Goal: Transaction & Acquisition: Register for event/course

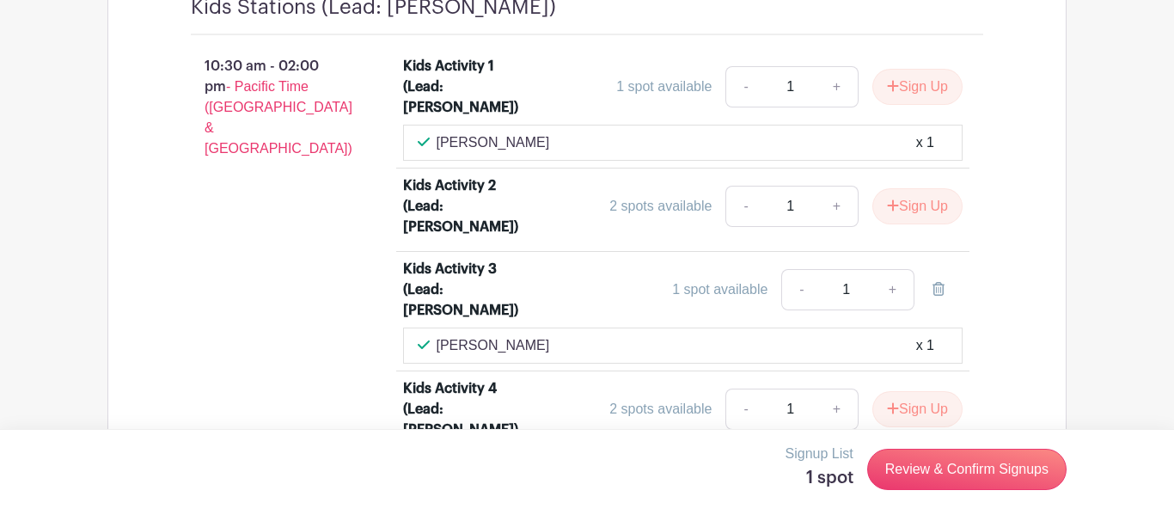
scroll to position [3173, 0]
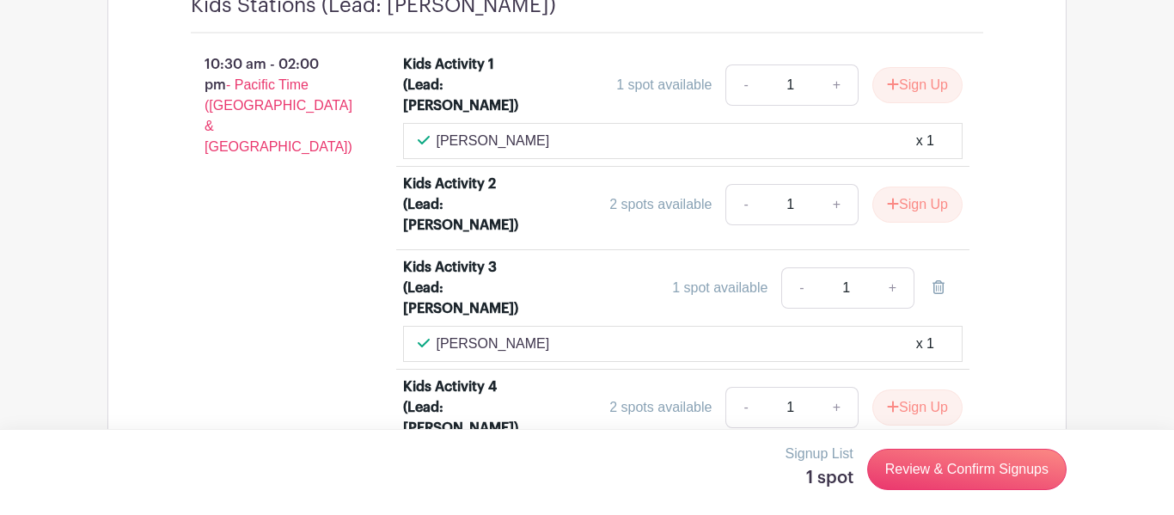
click at [1009, 262] on div "Kids Activity 1 (Lead: [PERSON_NAME]) 1 spot available - 1 + Sign Up [PERSON_NA…" at bounding box center [694, 505] width 636 height 916
click at [893, 267] on link "+" at bounding box center [893, 287] width 43 height 41
click at [982, 242] on div "Kids Activity 1 (Lead: [PERSON_NAME]) 1 spot available - 1 + Sign Up [PERSON_NA…" at bounding box center [694, 505] width 636 height 916
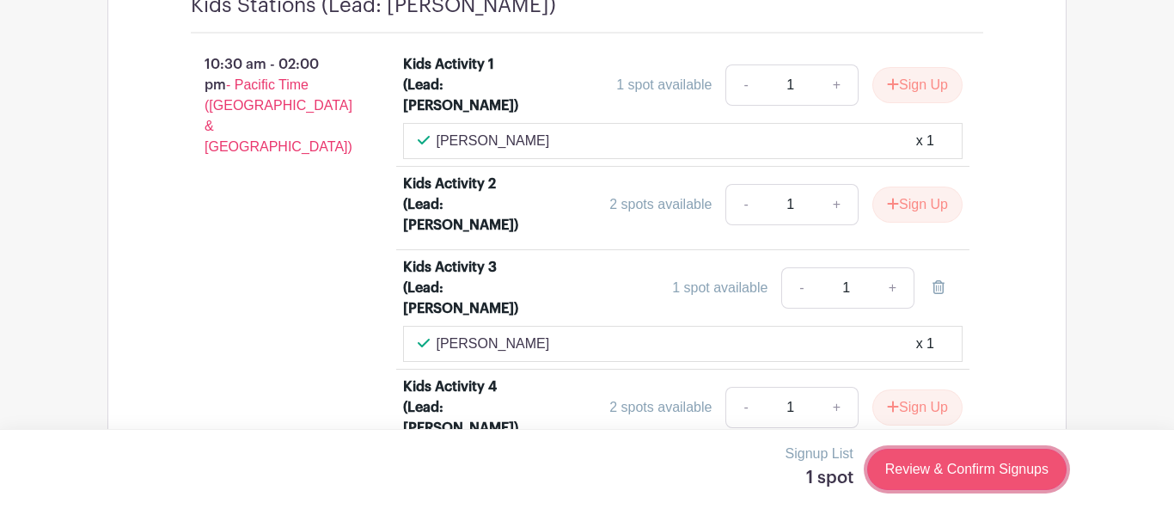
click at [983, 464] on link "Review & Confirm Signups" at bounding box center [966, 469] width 199 height 41
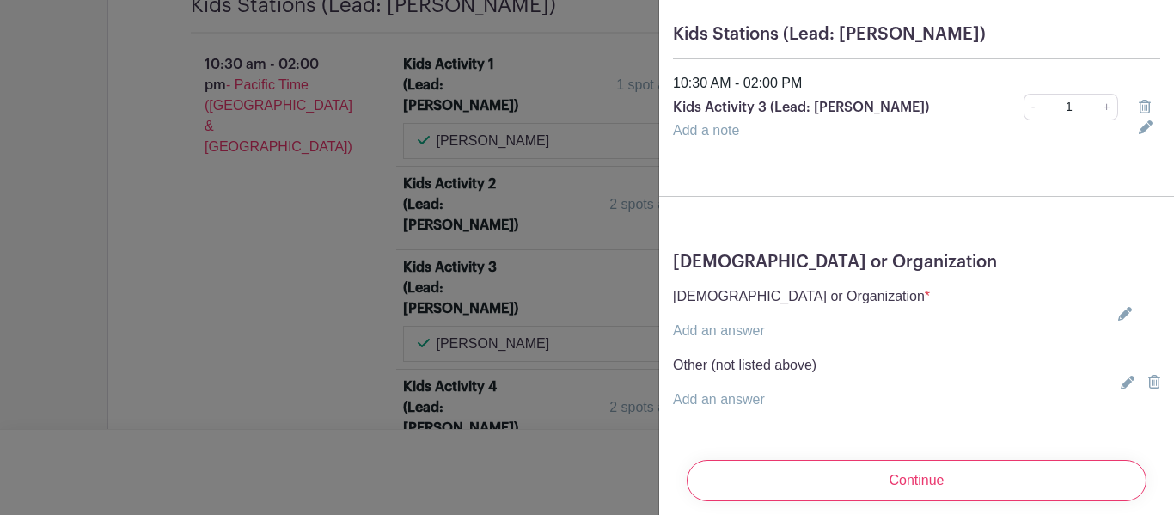
scroll to position [159, 0]
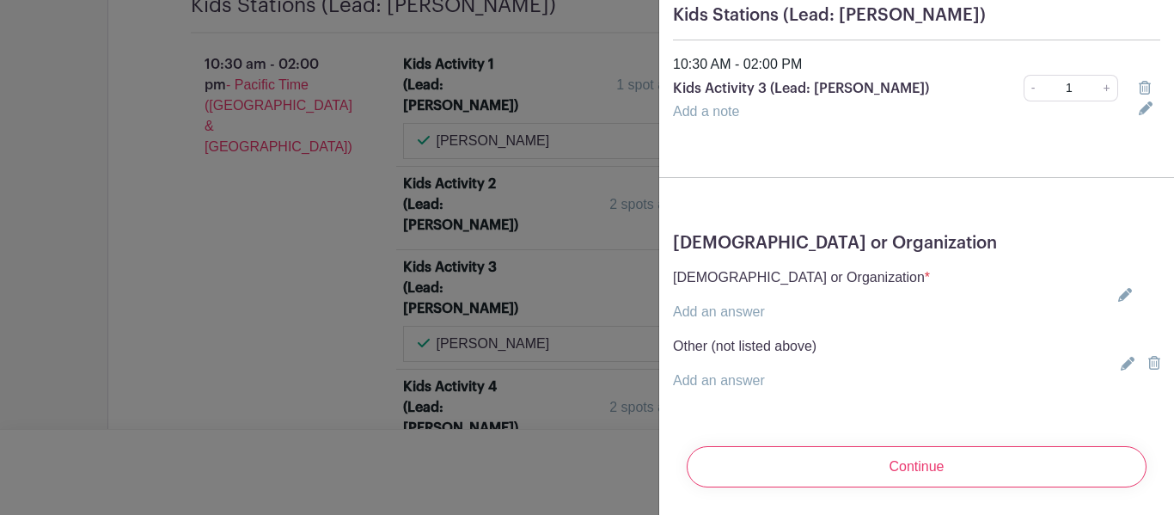
click at [729, 318] on link "Add an answer" at bounding box center [719, 311] width 92 height 15
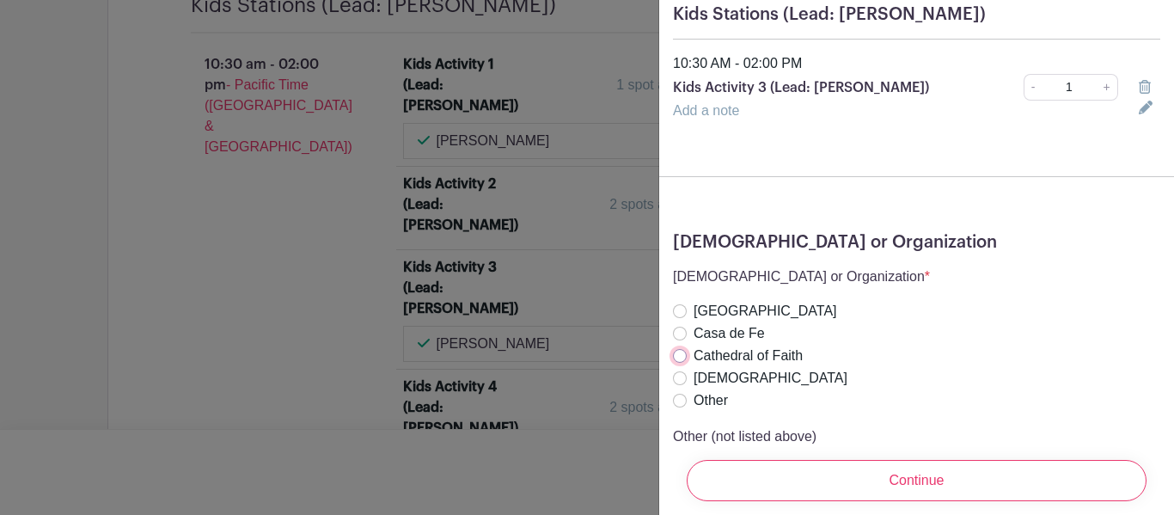
click at [676, 362] on input "Cathedral of Faith" at bounding box center [680, 356] width 14 height 14
radio input "true"
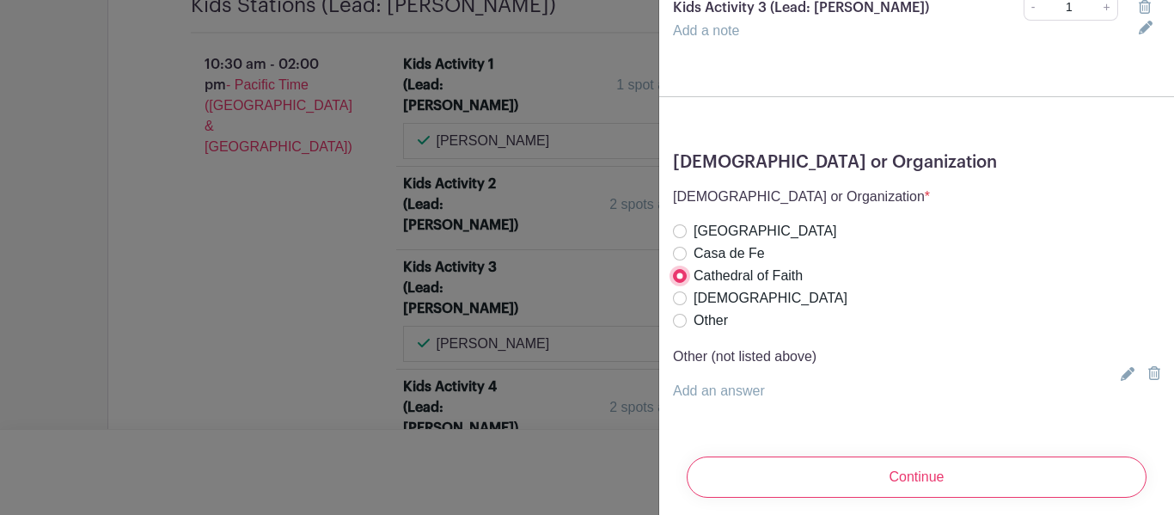
scroll to position [250, 0]
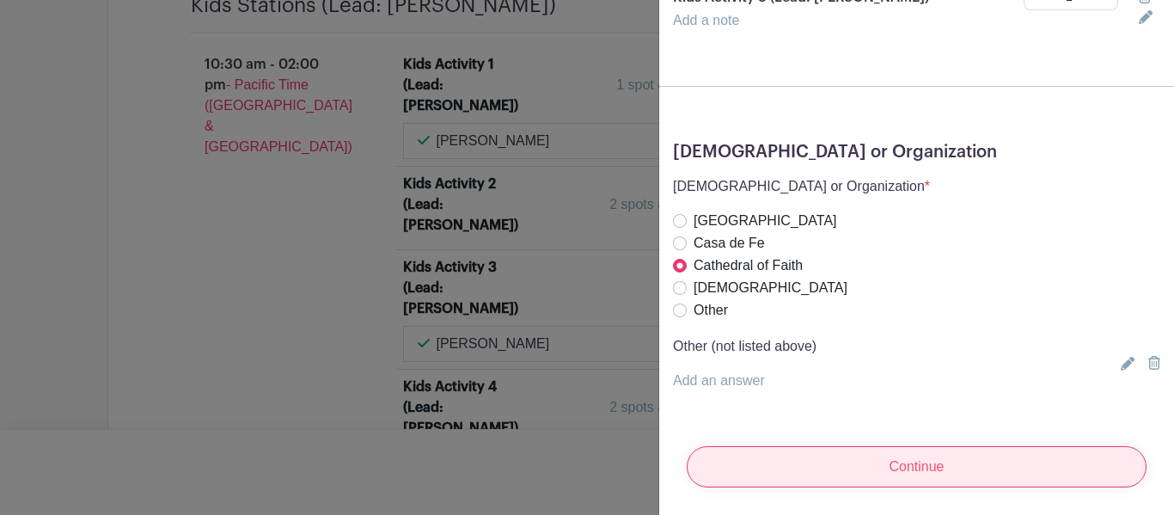
click at [919, 469] on input "Continue" at bounding box center [917, 466] width 460 height 41
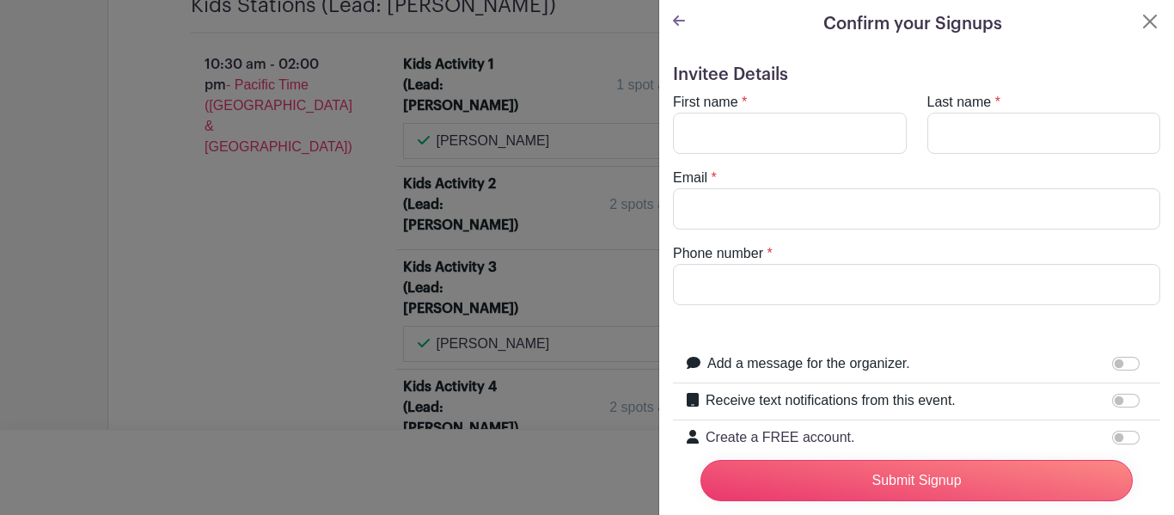
scroll to position [0, 0]
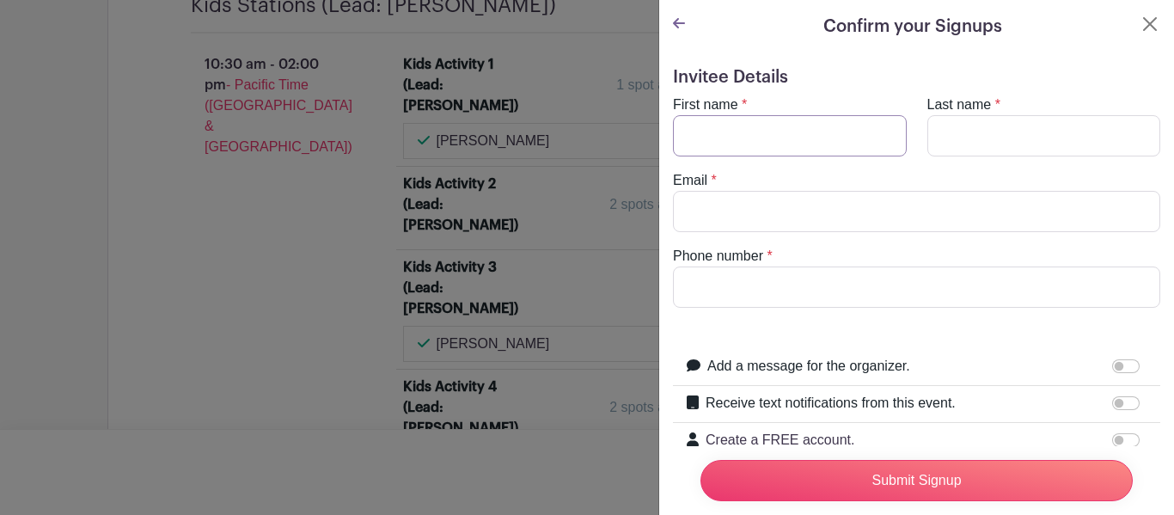
click at [730, 131] on input "First name" at bounding box center [790, 135] width 234 height 41
type input "[PERSON_NAME]"
click at [953, 138] on input "Last name" at bounding box center [1045, 135] width 234 height 41
type input "m"
type input "[PERSON_NAME]"
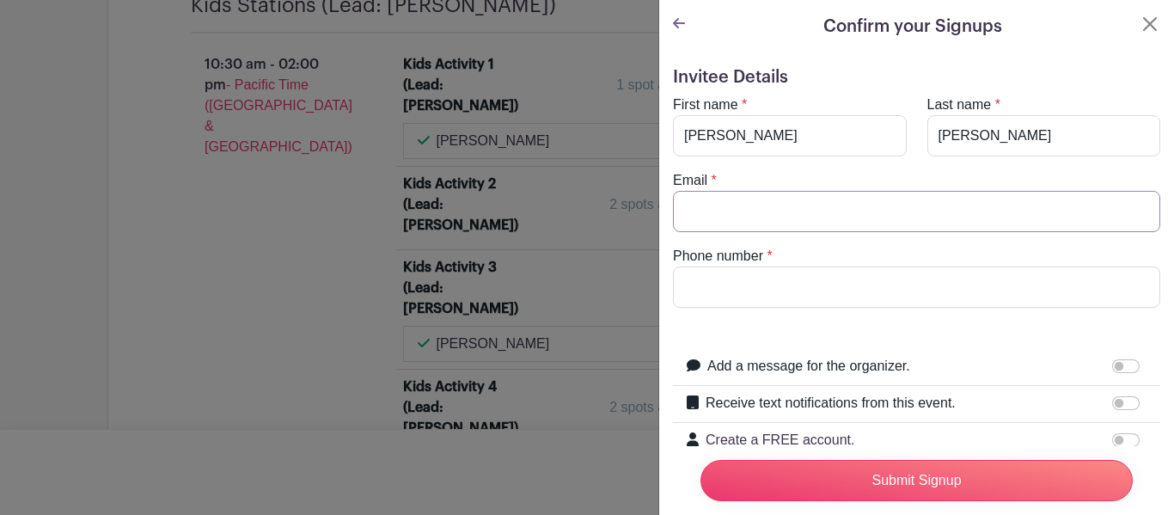
click at [880, 215] on input "Email" at bounding box center [916, 211] width 487 height 41
type input "[EMAIL_ADDRESS][DOMAIN_NAME]"
click at [737, 288] on input "Phone number" at bounding box center [916, 287] width 487 height 41
click at [743, 286] on input "1408-6006502" at bounding box center [916, 287] width 487 height 41
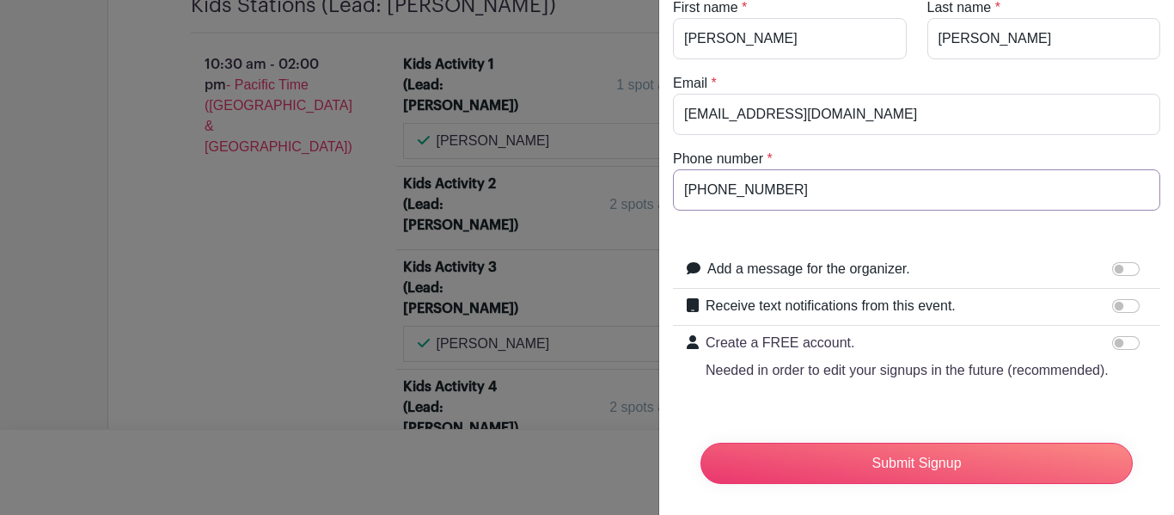
scroll to position [107, 0]
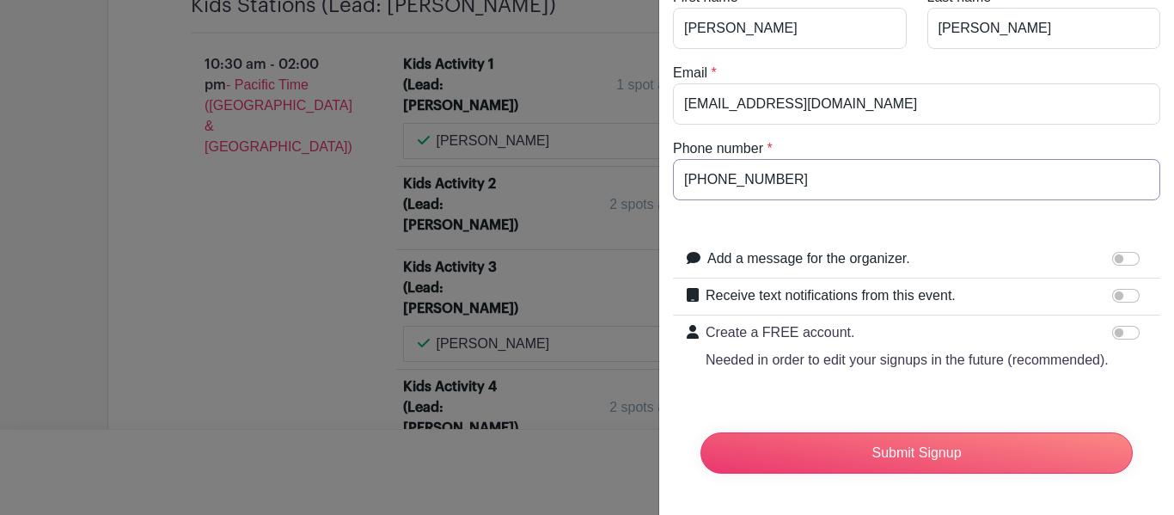
type input "[PHONE_NUMBER]"
click at [1128, 257] on input "Add a message for the organizer." at bounding box center [1126, 259] width 28 height 14
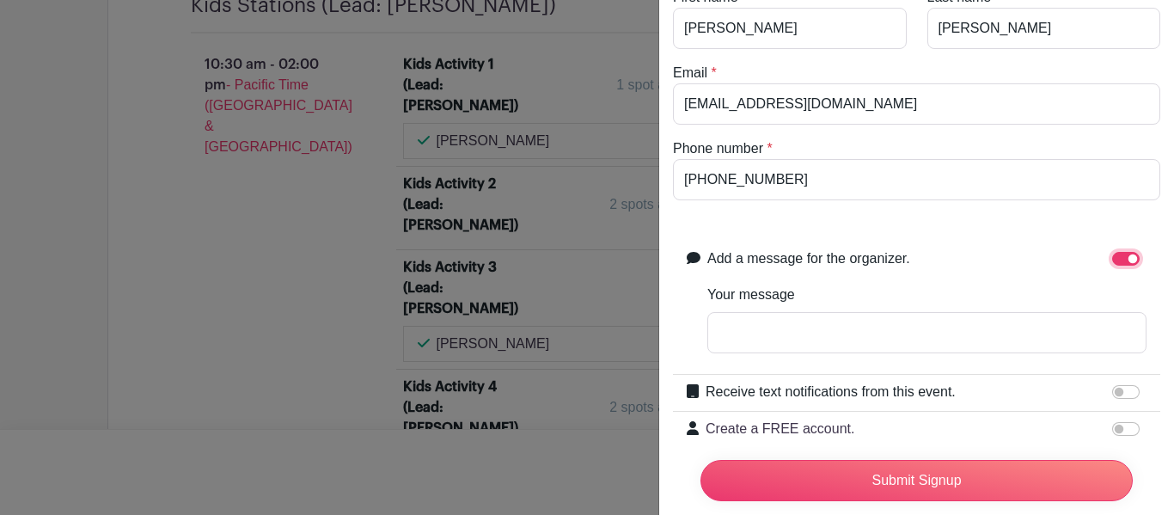
click at [1127, 260] on input "Add a message for the organizer." at bounding box center [1126, 259] width 28 height 14
checkbox input "false"
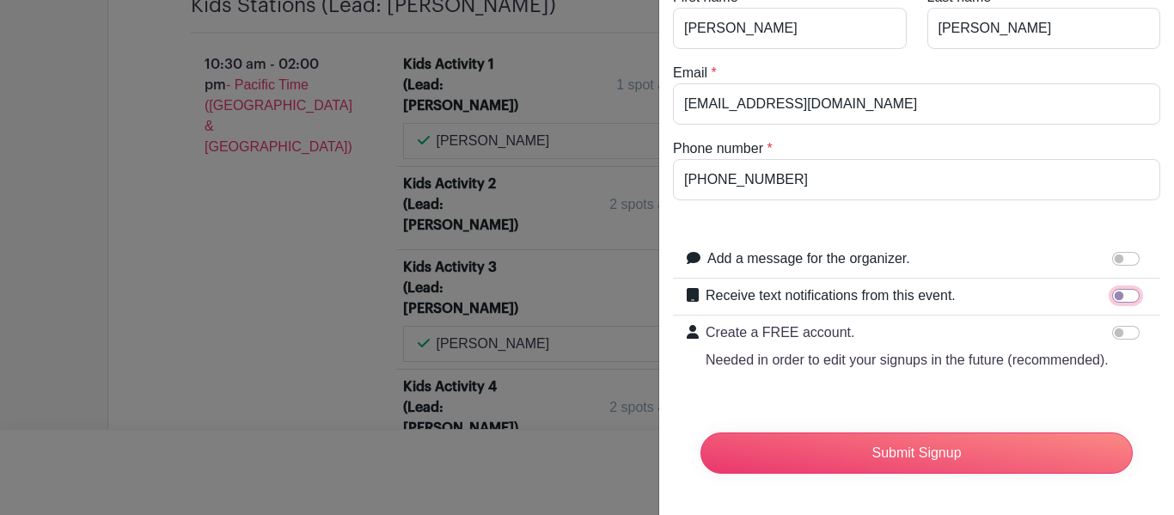
click at [1125, 294] on input "Receive text notifications from this event." at bounding box center [1126, 296] width 28 height 14
checkbox input "true"
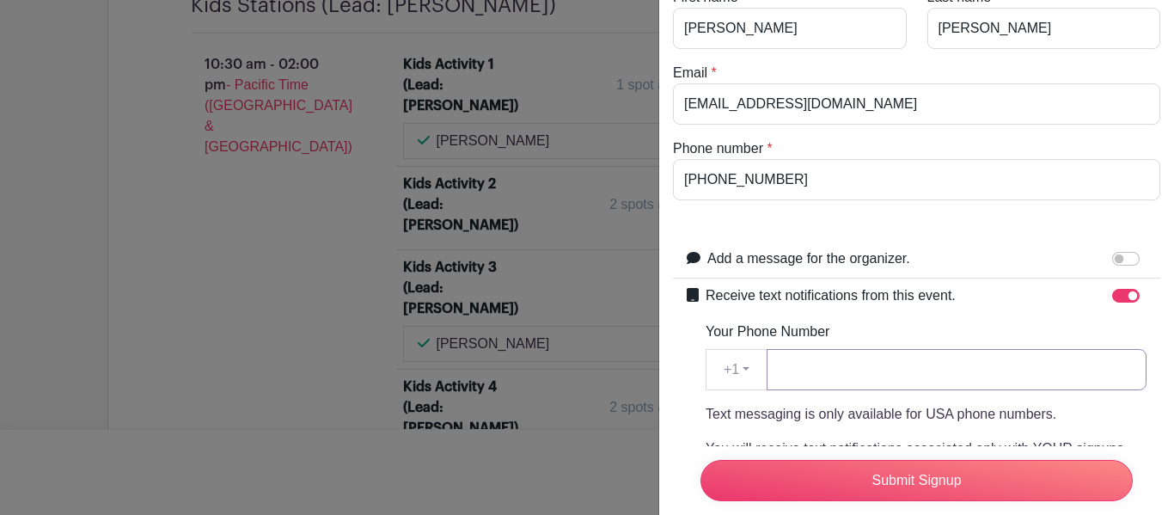
click at [983, 375] on input "Your Phone Number" at bounding box center [957, 369] width 380 height 41
click at [831, 371] on input "408-6006502" at bounding box center [957, 369] width 380 height 41
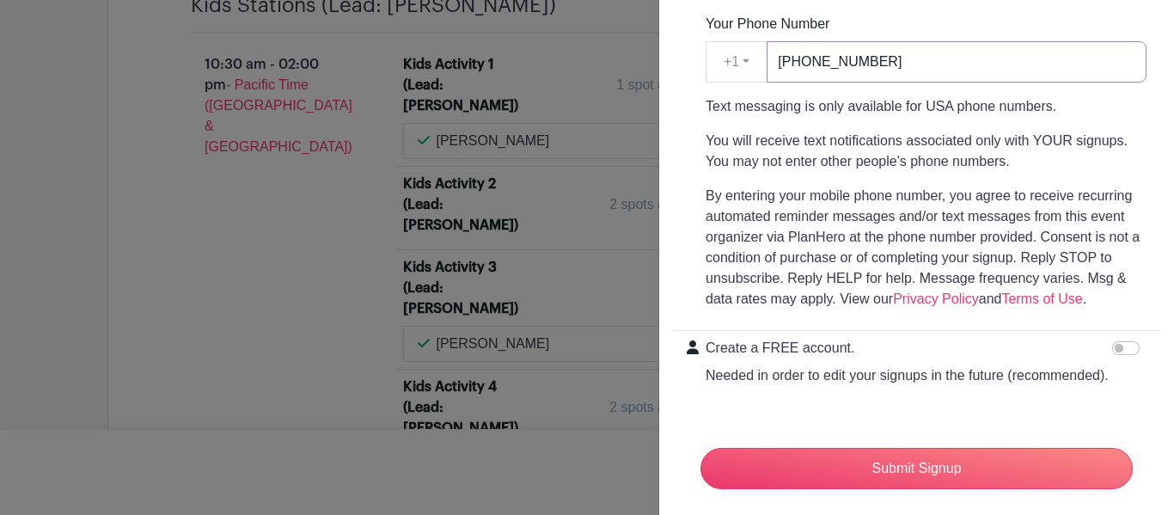
scroll to position [431, 0]
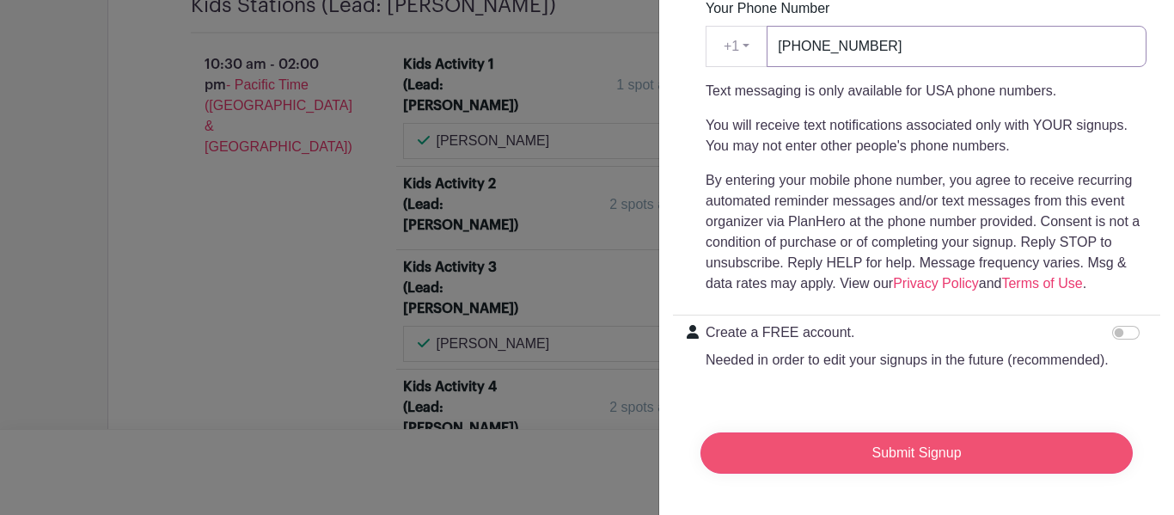
type input "[PHONE_NUMBER]"
click at [944, 456] on input "Submit Signup" at bounding box center [917, 452] width 432 height 41
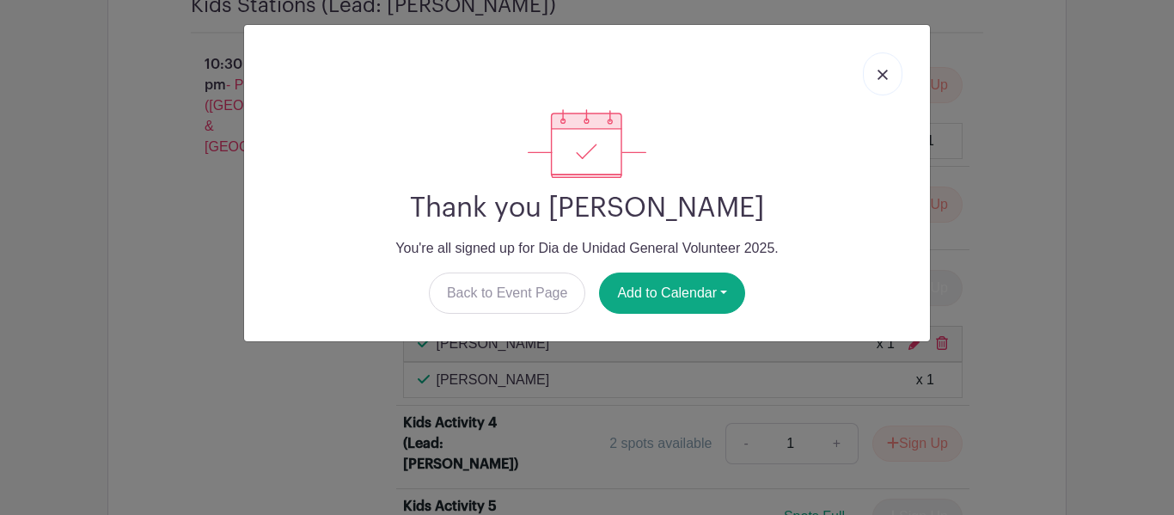
click at [889, 77] on link at bounding box center [883, 73] width 40 height 43
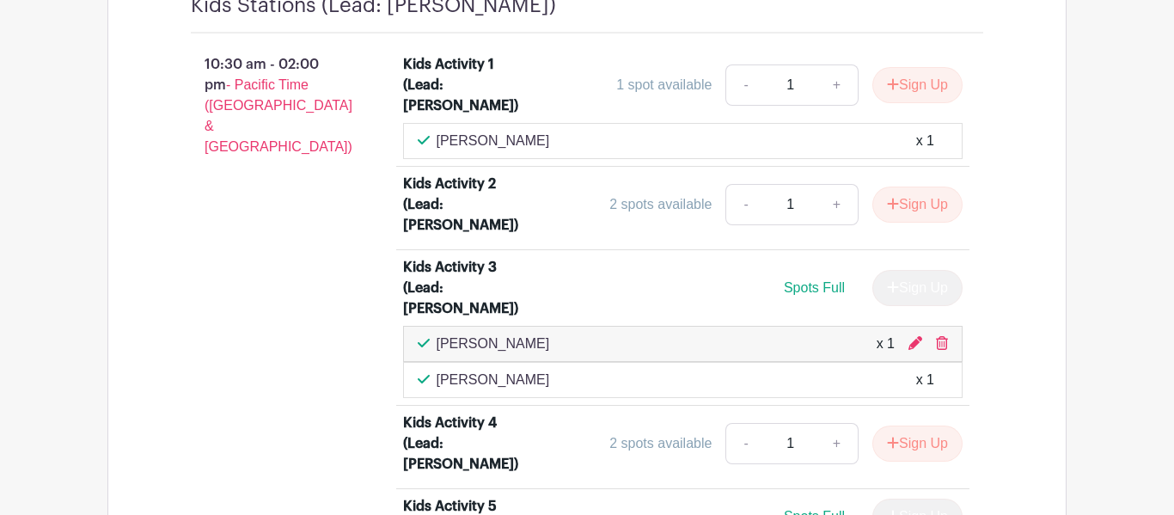
click at [1007, 299] on div "Kids Activity 1 (Lead: [PERSON_NAME]) 1 spot available - 1 + Sign Up [PERSON_NA…" at bounding box center [694, 523] width 636 height 953
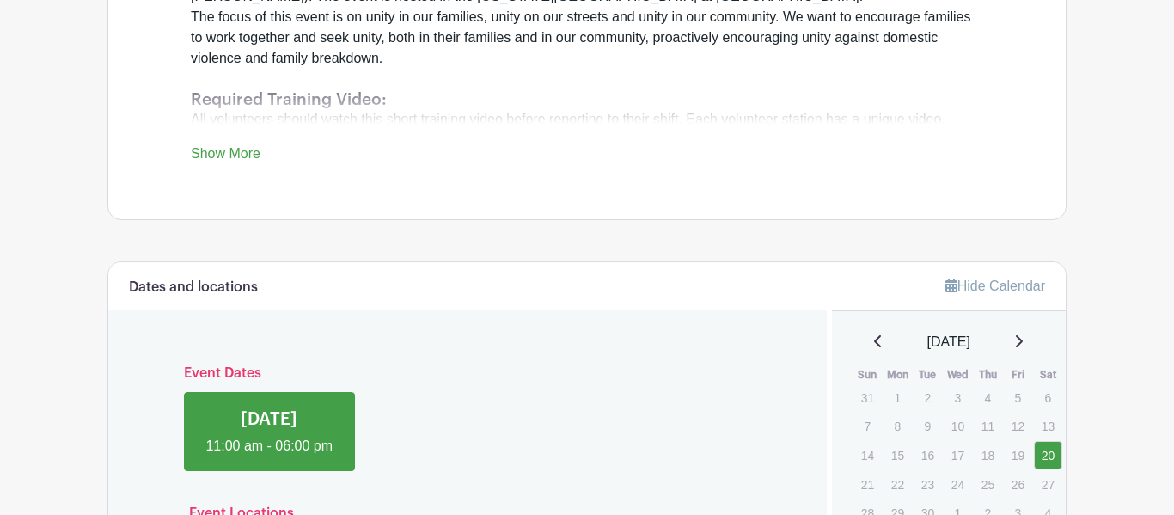
scroll to position [0, 0]
